Goal: Navigation & Orientation: Find specific page/section

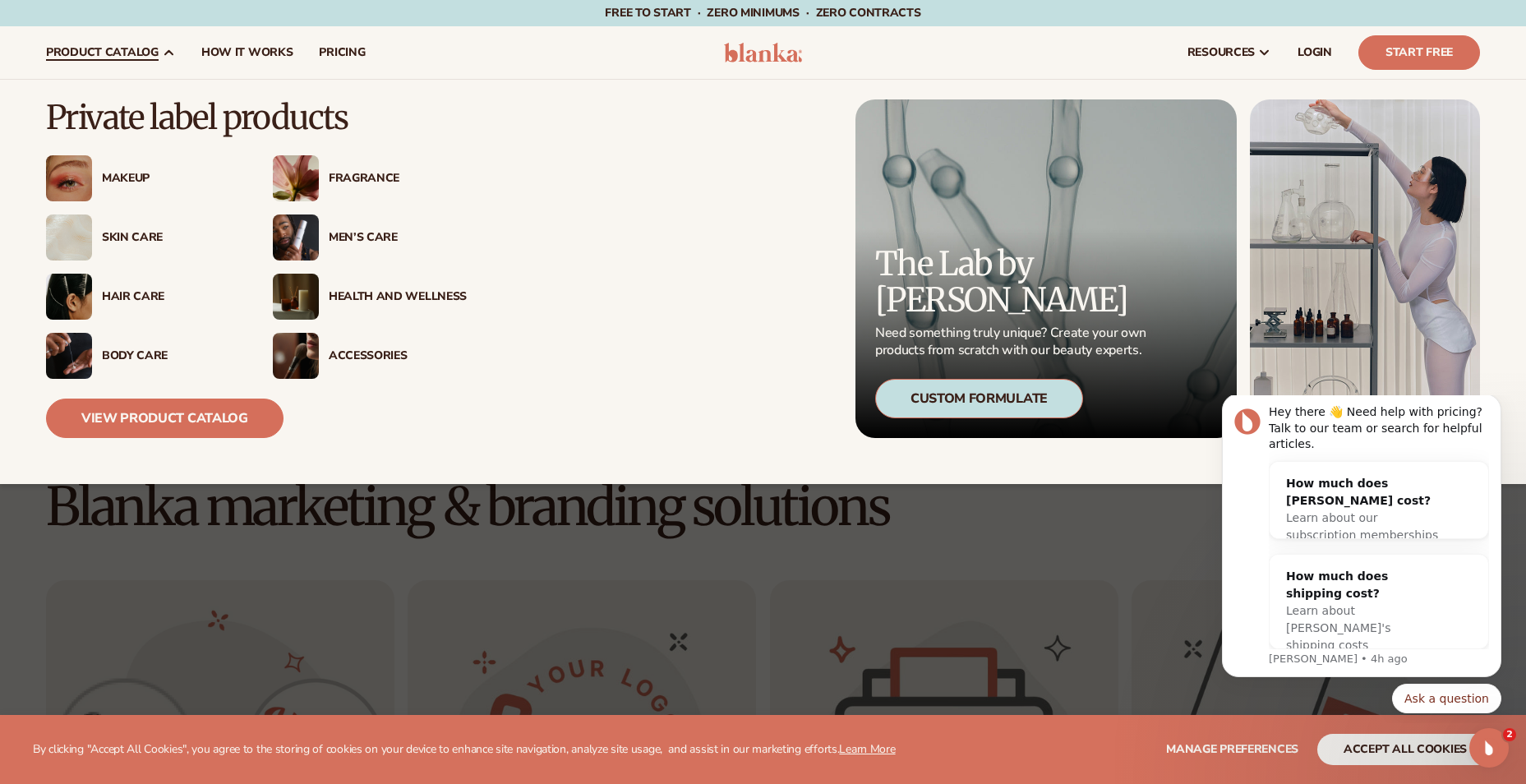
click at [327, 350] on div "Accessories" at bounding box center [393, 356] width 148 height 14
